Goal: Transaction & Acquisition: Subscribe to service/newsletter

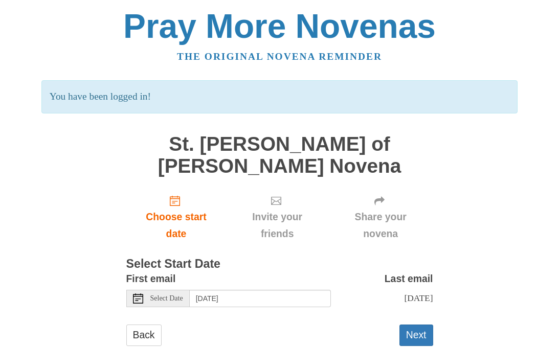
click at [176, 295] on span "Select Date" at bounding box center [166, 298] width 33 height 7
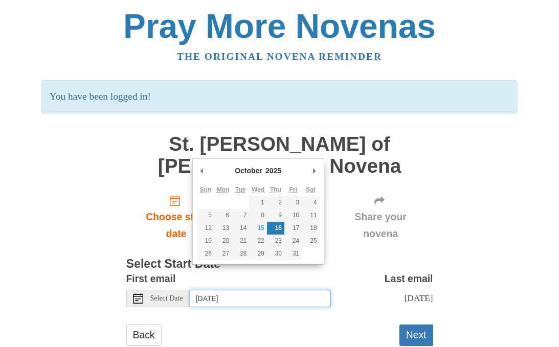
type input "Wednesday, October 15th"
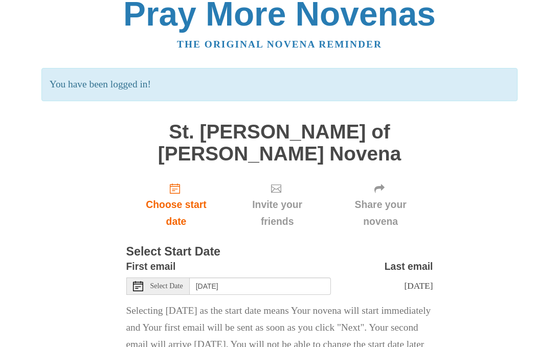
scroll to position [22, 0]
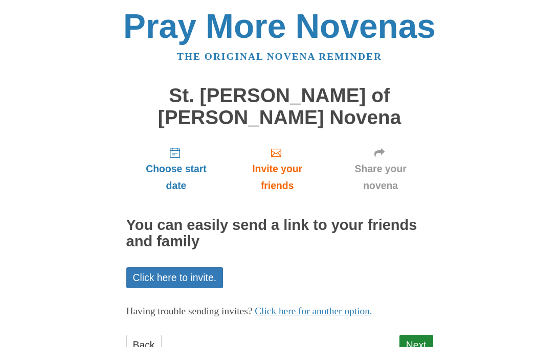
click at [194, 268] on link "Click here to invite." at bounding box center [174, 278] width 97 height 21
click at [420, 335] on link "Next" at bounding box center [417, 345] width 34 height 21
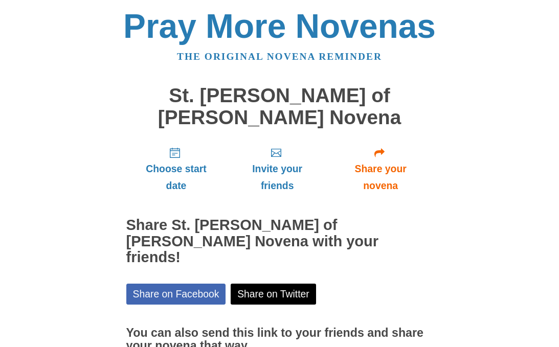
scroll to position [13, 0]
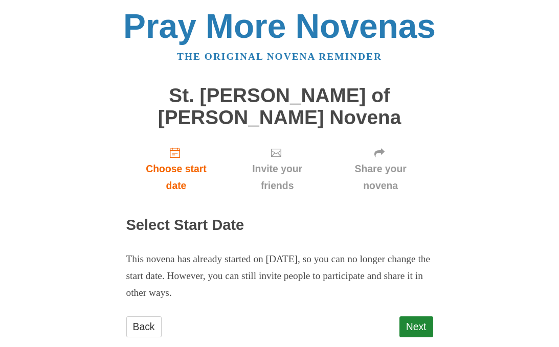
click at [416, 317] on link "Next" at bounding box center [417, 327] width 34 height 21
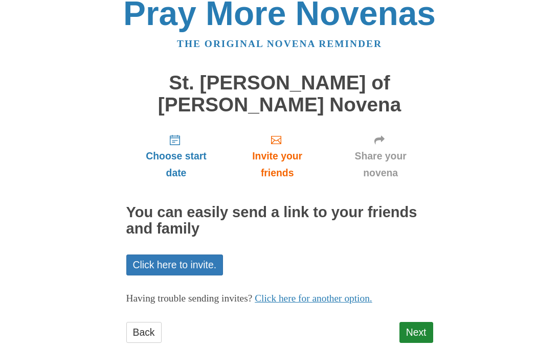
scroll to position [13, 0]
click at [184, 148] on span "Choose start date" at bounding box center [177, 165] width 80 height 34
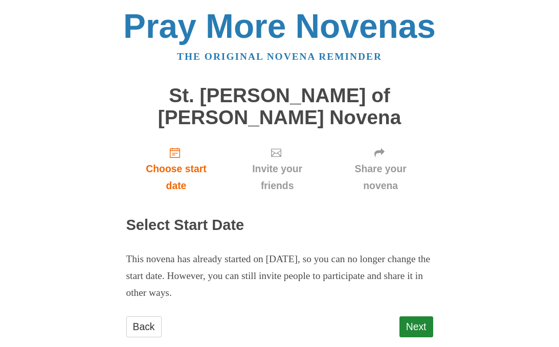
click at [428, 317] on link "Next" at bounding box center [417, 327] width 34 height 21
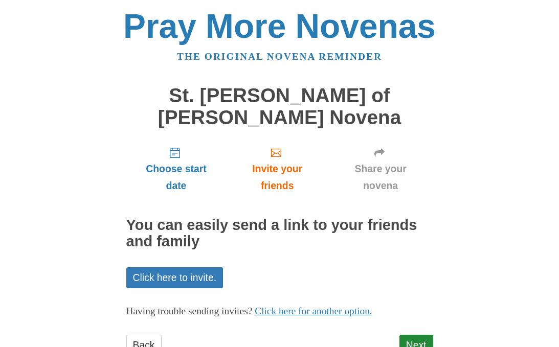
click at [429, 335] on link "Next" at bounding box center [417, 345] width 34 height 21
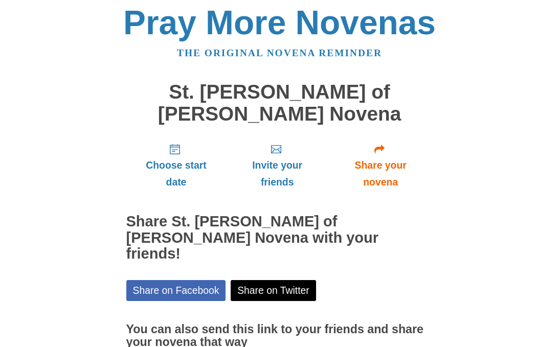
scroll to position [1, 0]
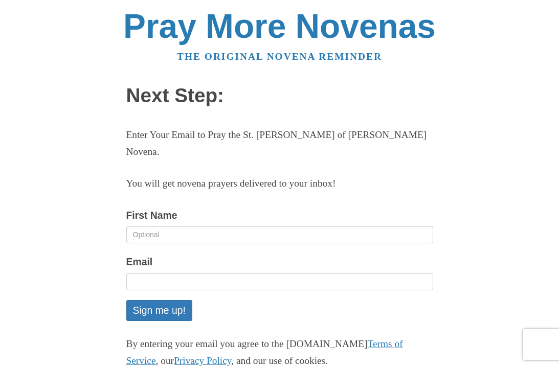
scroll to position [85, 0]
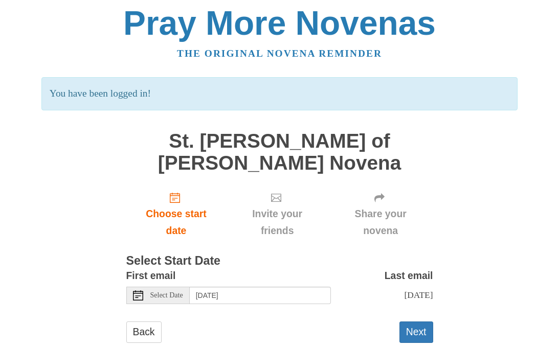
scroll to position [3, 0]
click at [415, 322] on button "Next" at bounding box center [417, 332] width 34 height 21
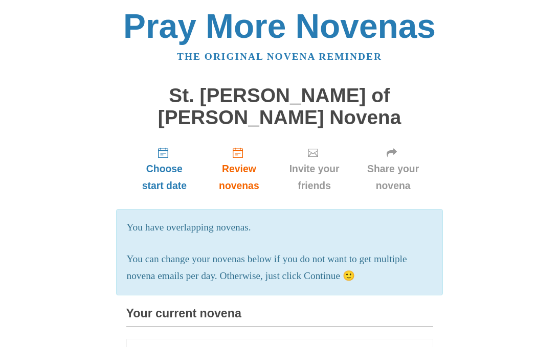
click at [244, 161] on span "Review novenas" at bounding box center [239, 178] width 52 height 34
click at [241, 148] on icon "Review novenas" at bounding box center [238, 153] width 10 height 10
click at [245, 161] on span "Review novenas" at bounding box center [239, 178] width 52 height 34
click at [242, 139] on link "Review novenas" at bounding box center [239, 169] width 73 height 61
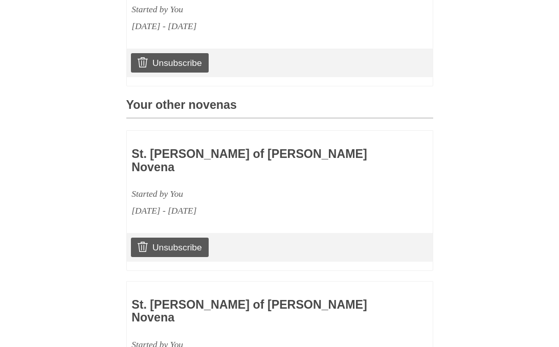
scroll to position [394, 0]
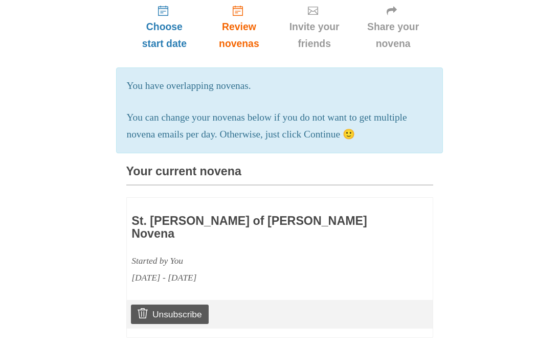
scroll to position [191, 0]
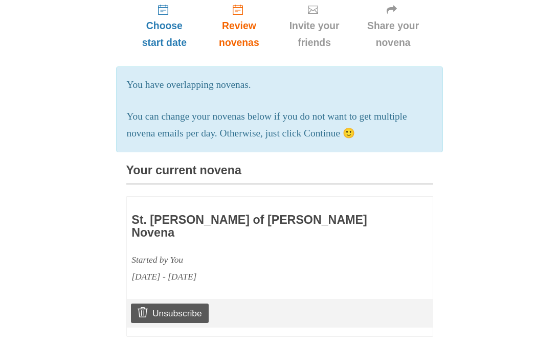
click at [256, 214] on h3 "St. [PERSON_NAME] of [PERSON_NAME] Novena" at bounding box center [249, 227] width 236 height 26
click at [260, 214] on h3 "St. [PERSON_NAME] of [PERSON_NAME] Novena" at bounding box center [249, 227] width 236 height 26
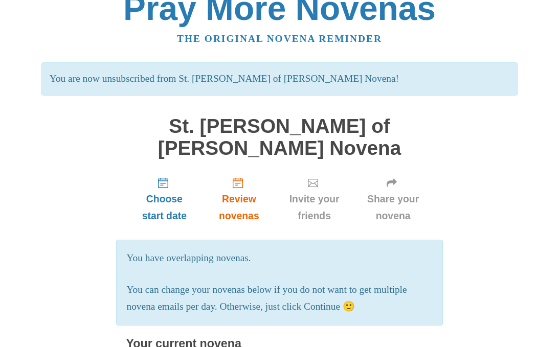
scroll to position [0, 0]
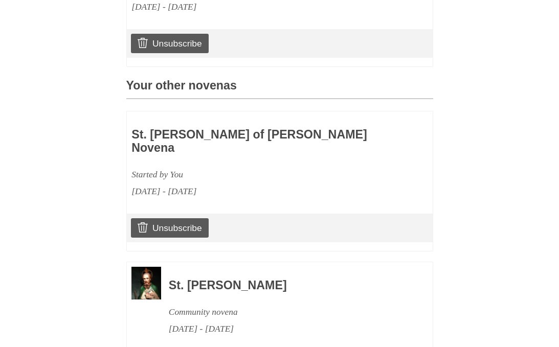
scroll to position [412, 0]
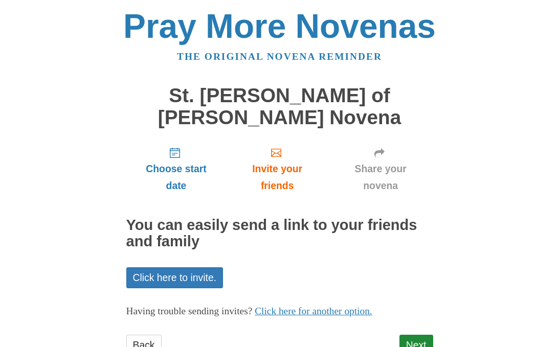
click at [430, 335] on link "Next" at bounding box center [417, 345] width 34 height 21
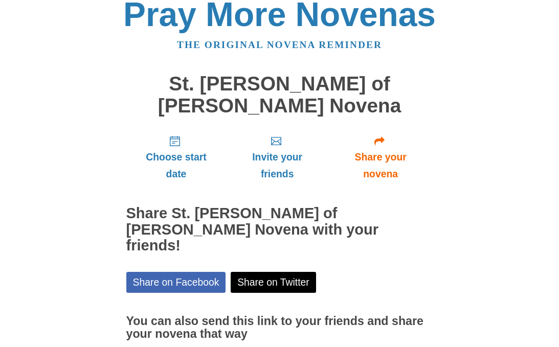
scroll to position [13, 0]
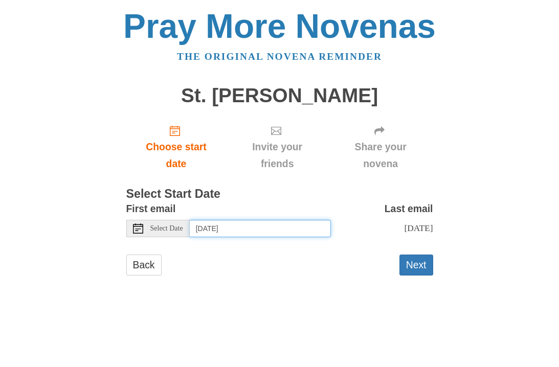
click at [251, 223] on input "Thursday, October 16th" at bounding box center [260, 228] width 141 height 17
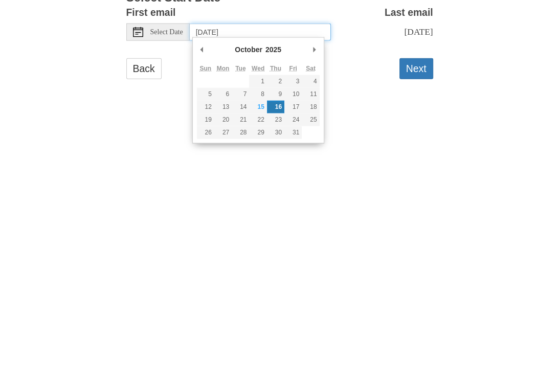
type input "Monday, October 20th"
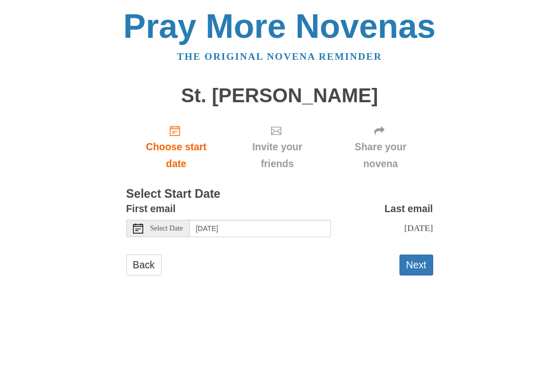
click at [415, 261] on button "Next" at bounding box center [417, 265] width 34 height 21
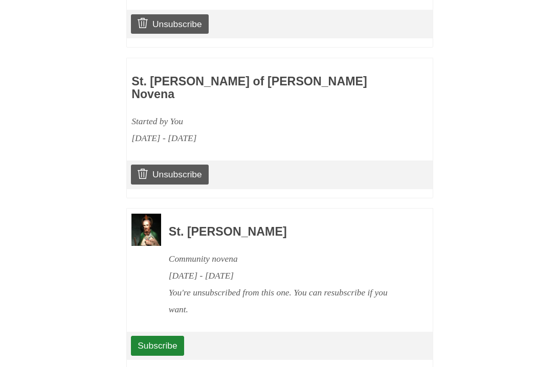
scroll to position [582, 0]
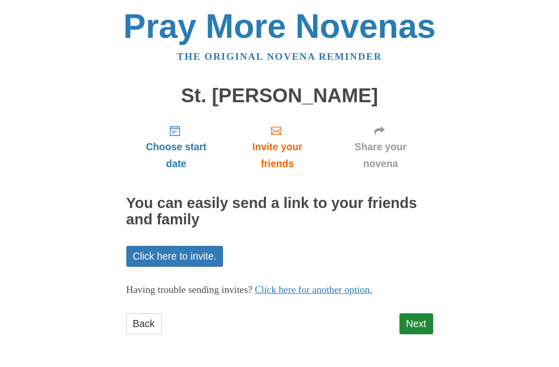
click at [417, 318] on link "Next" at bounding box center [417, 324] width 34 height 21
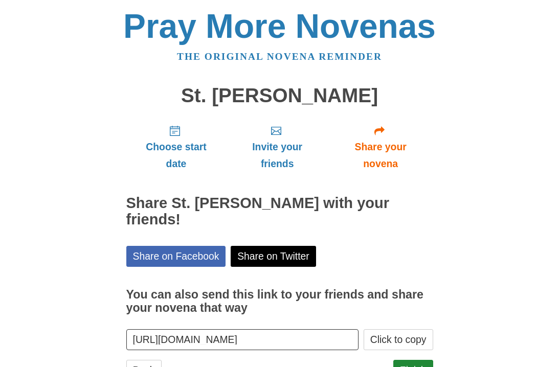
click at [418, 360] on link "Finish" at bounding box center [413, 370] width 40 height 21
